Goal: Task Accomplishment & Management: Manage account settings

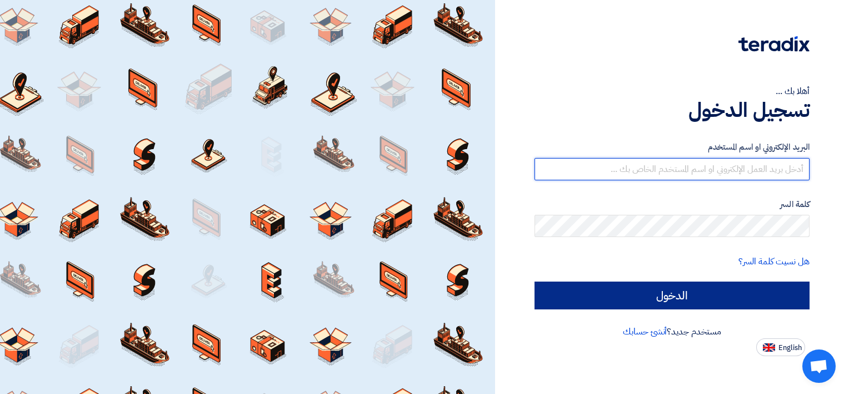
type input "[PERSON_NAME][EMAIL_ADDRESS][DOMAIN_NAME]"
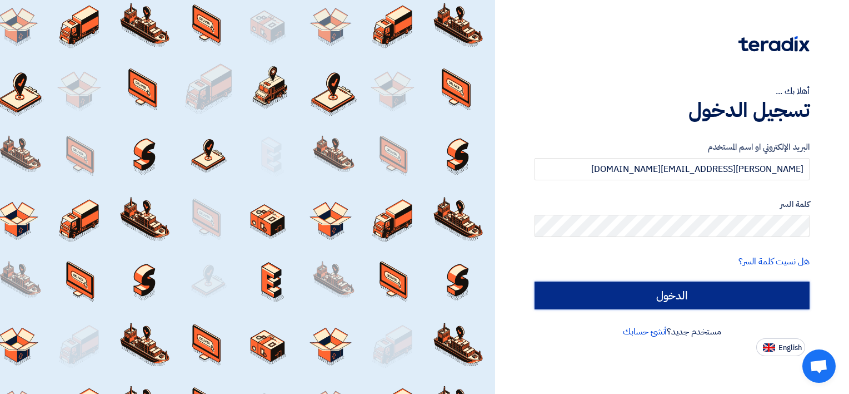
click at [713, 287] on input "الدخول" at bounding box center [672, 295] width 275 height 28
type input "Sign in"
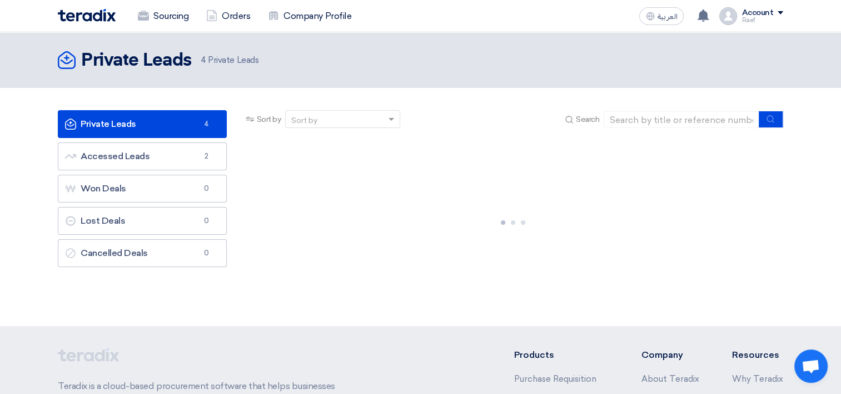
click at [231, 54] on span "4 Private Leads" at bounding box center [230, 60] width 58 height 13
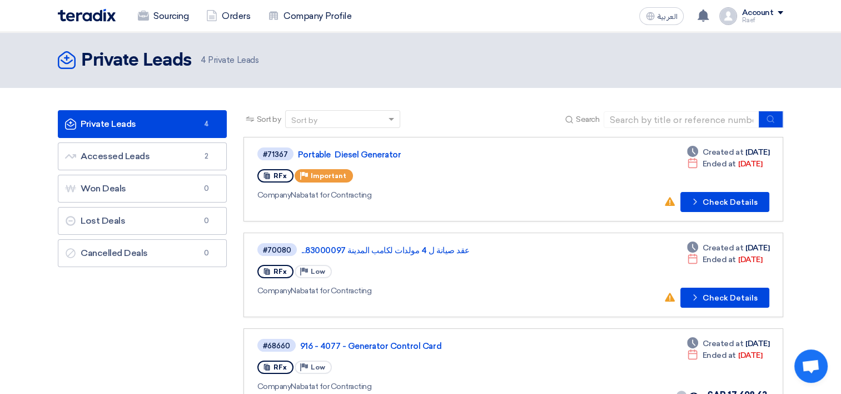
click at [231, 54] on span "4 Private Leads" at bounding box center [230, 60] width 58 height 13
click at [501, 81] on header "Private Leads Private Leads 4 Private Leads" at bounding box center [420, 60] width 841 height 56
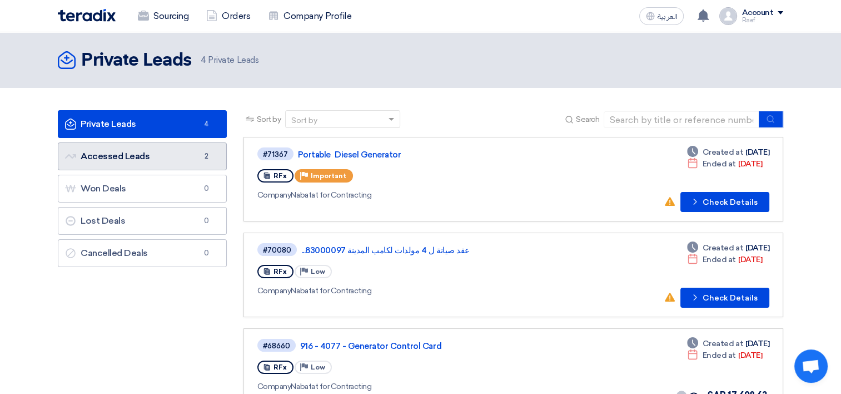
click at [165, 160] on link "Accessed Leads Accessed Leads 2" at bounding box center [142, 156] width 169 height 28
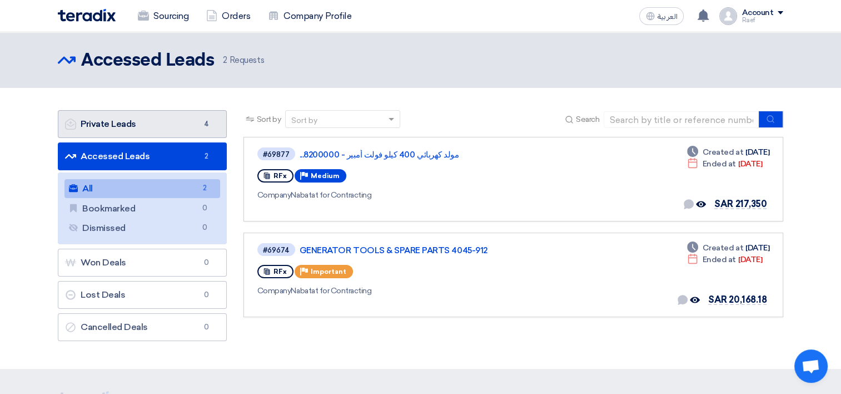
click at [118, 126] on link "Private Leads Private Leads 4" at bounding box center [142, 124] width 169 height 28
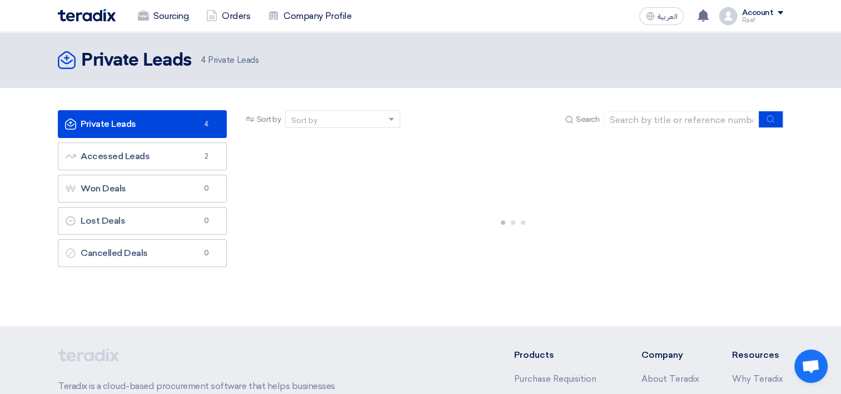
click at [236, 59] on span "4 Private Leads" at bounding box center [230, 60] width 58 height 13
click at [762, 17] on div "Account" at bounding box center [758, 12] width 32 height 9
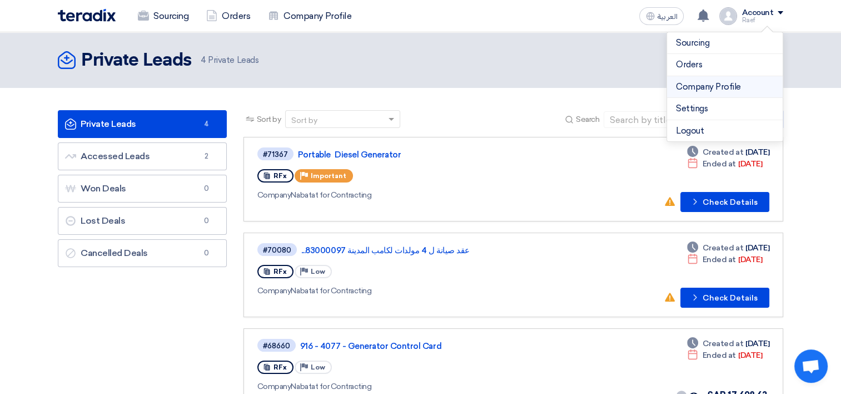
click at [729, 82] on link "Company Profile" at bounding box center [725, 87] width 98 height 13
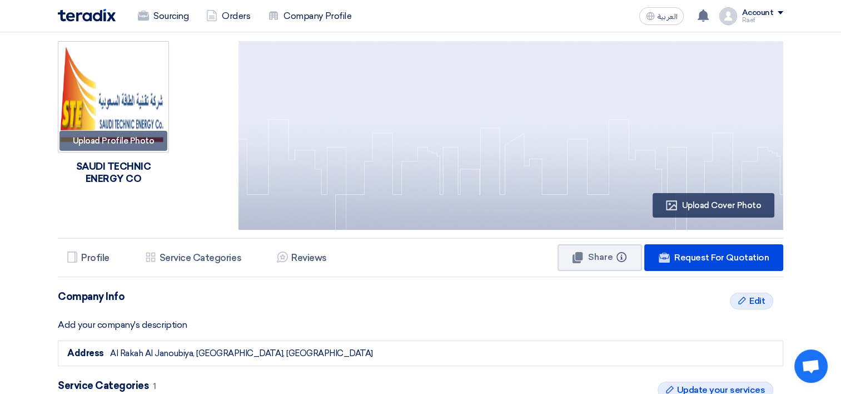
click at [130, 168] on div "SAUDI TECHNIC ENERGY CO" at bounding box center [113, 172] width 111 height 24
drag, startPoint x: 130, startPoint y: 168, endPoint x: 126, endPoint y: 180, distance: 12.3
click at [126, 180] on div "SAUDI TECHNIC ENERGY CO" at bounding box center [113, 172] width 111 height 24
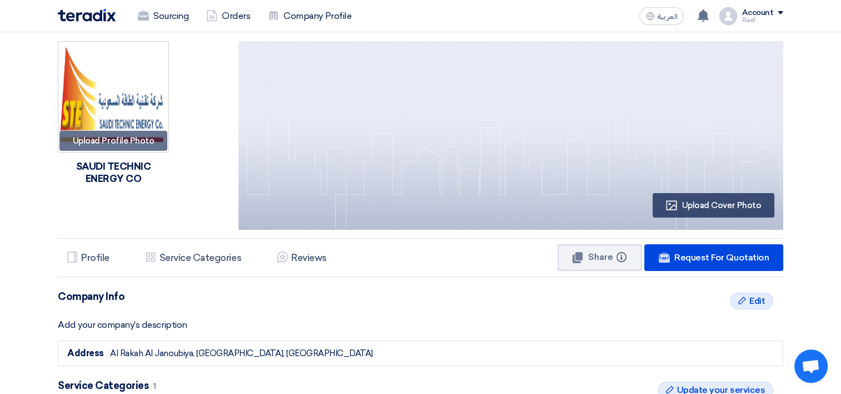
drag, startPoint x: 126, startPoint y: 180, endPoint x: 106, endPoint y: 167, distance: 24.2
click at [106, 167] on div "SAUDI TECHNIC ENERGY CO" at bounding box center [113, 172] width 111 height 24
click at [102, 163] on div "SAUDI TECHNIC ENERGY CO" at bounding box center [113, 172] width 111 height 24
drag, startPoint x: 102, startPoint y: 163, endPoint x: 109, endPoint y: 185, distance: 22.9
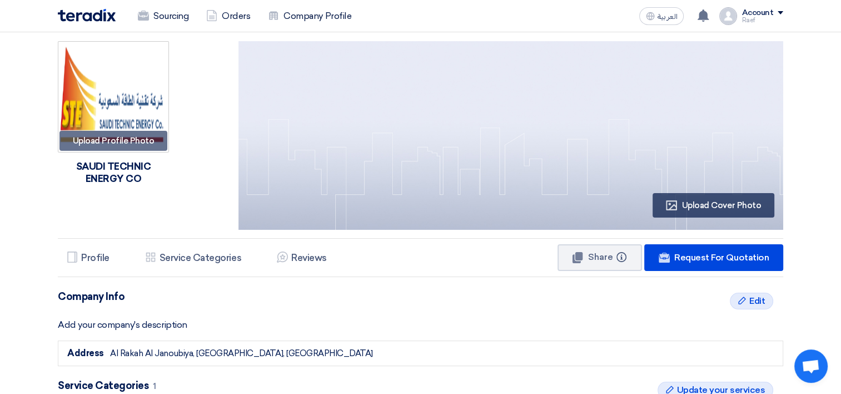
click at [110, 185] on div "Upload Profile Photo Image SAUDI TECHNIC ENERGY CO" at bounding box center [120, 137] width 125 height 192
click at [109, 185] on div "Upload Profile Photo Image SAUDI TECHNIC ENERGY CO" at bounding box center [120, 137] width 125 height 192
